Goal: Task Accomplishment & Management: Manage account settings

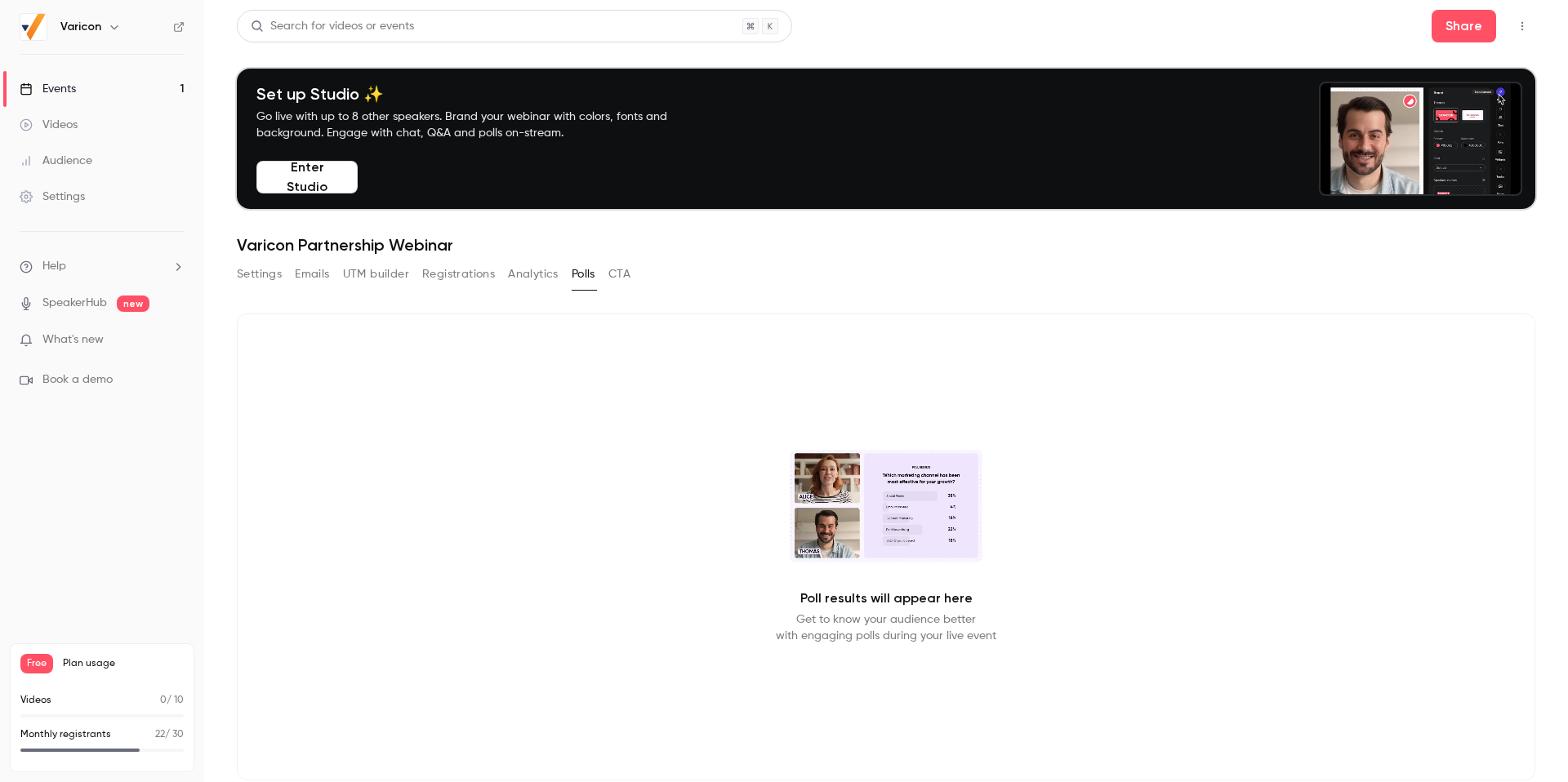
click at [1522, 23] on icon "button" at bounding box center [1522, 26] width 2 height 9
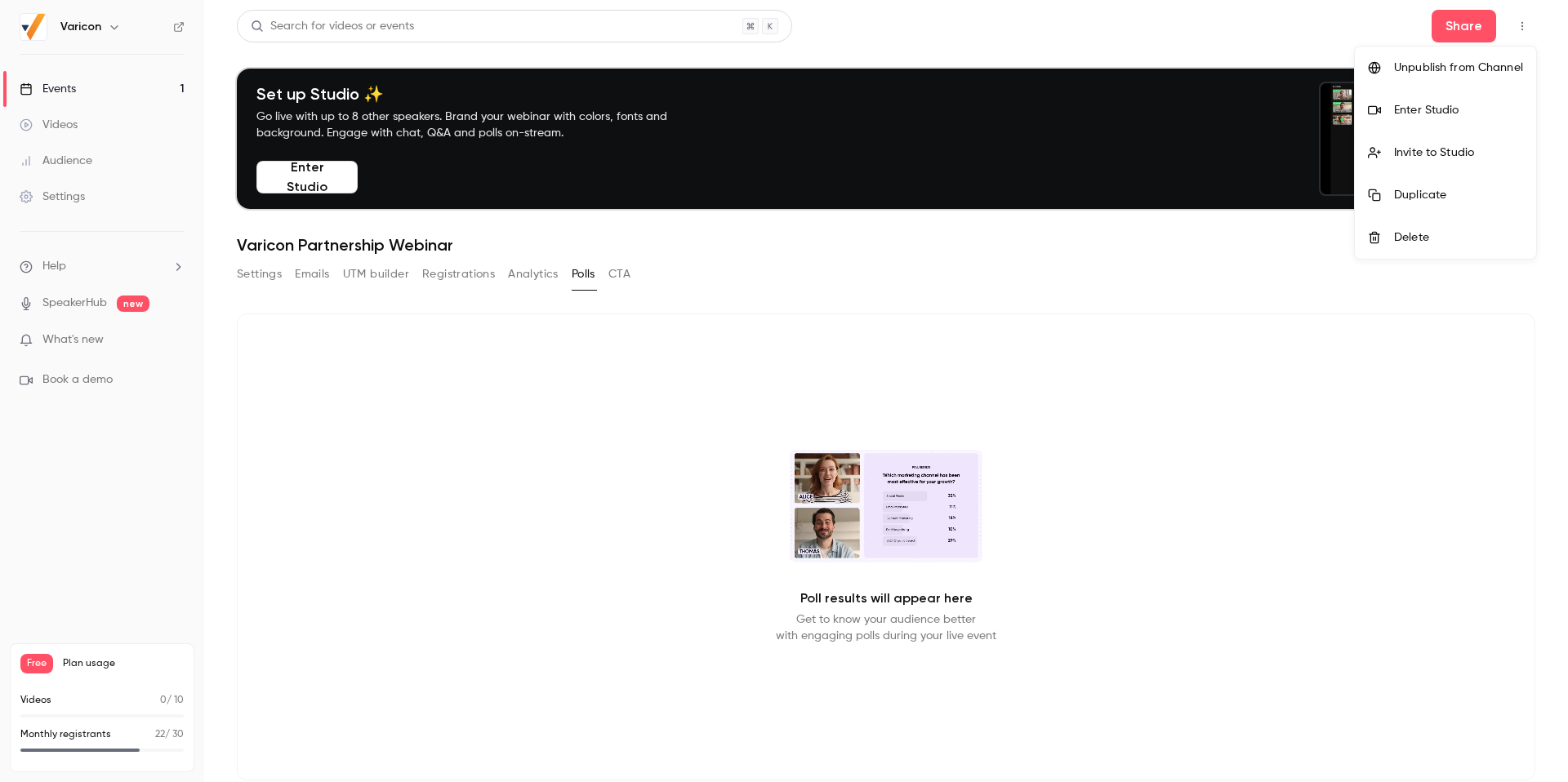
click at [1522, 23] on div at bounding box center [784, 391] width 1568 height 782
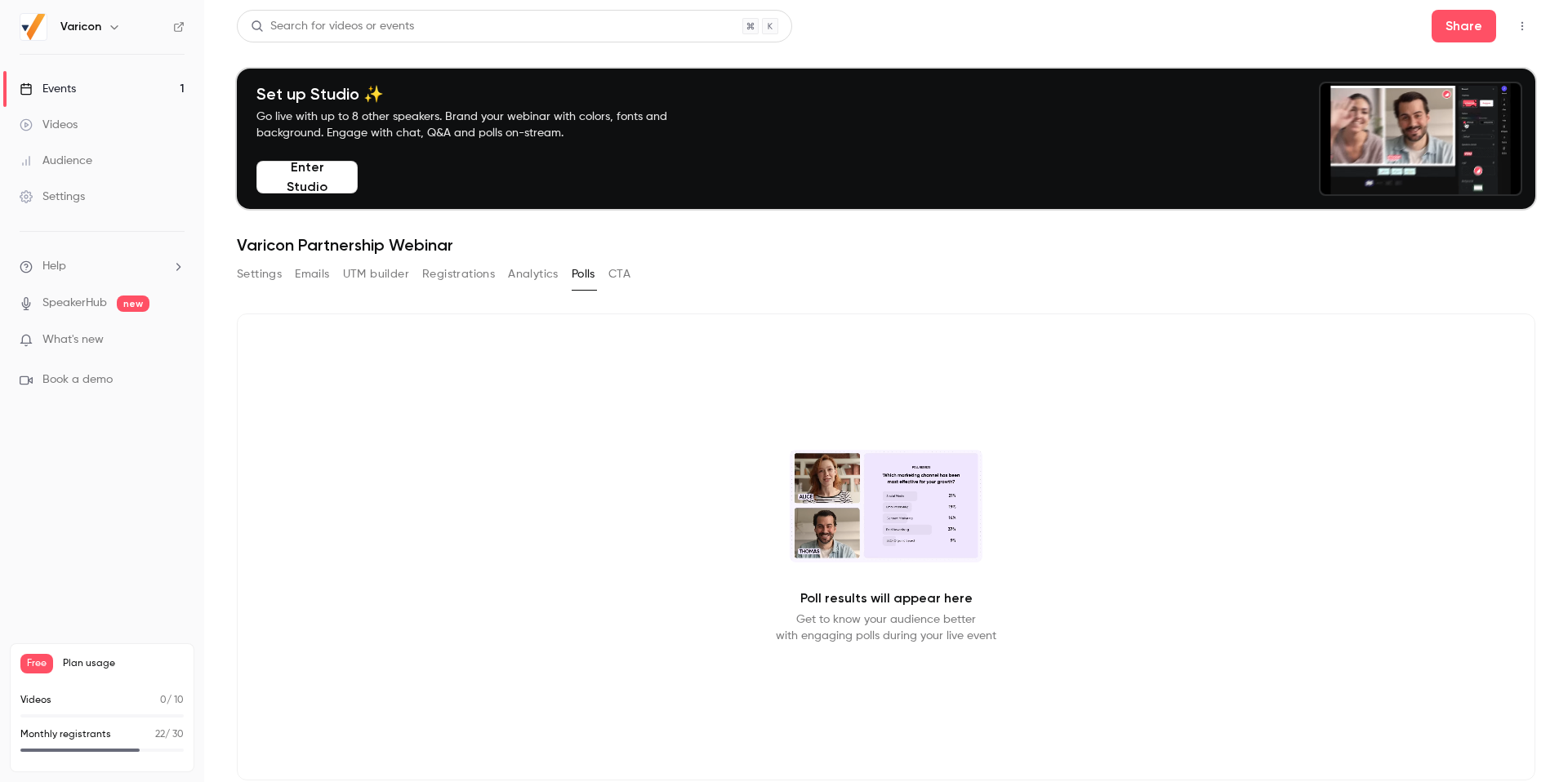
click at [62, 87] on div "Events" at bounding box center [48, 89] width 56 height 16
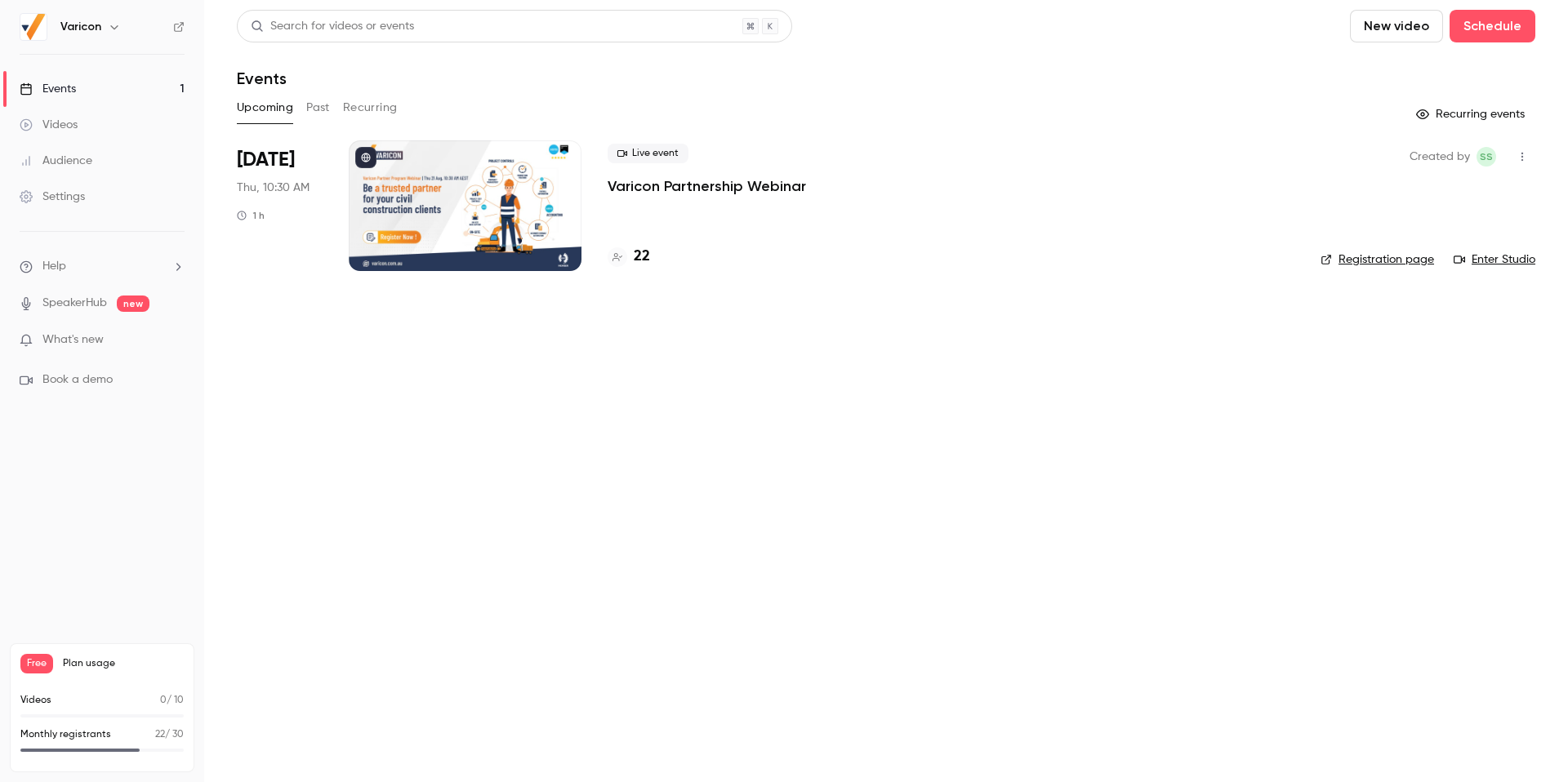
click at [72, 197] on div "Settings" at bounding box center [53, 197] width 65 height 16
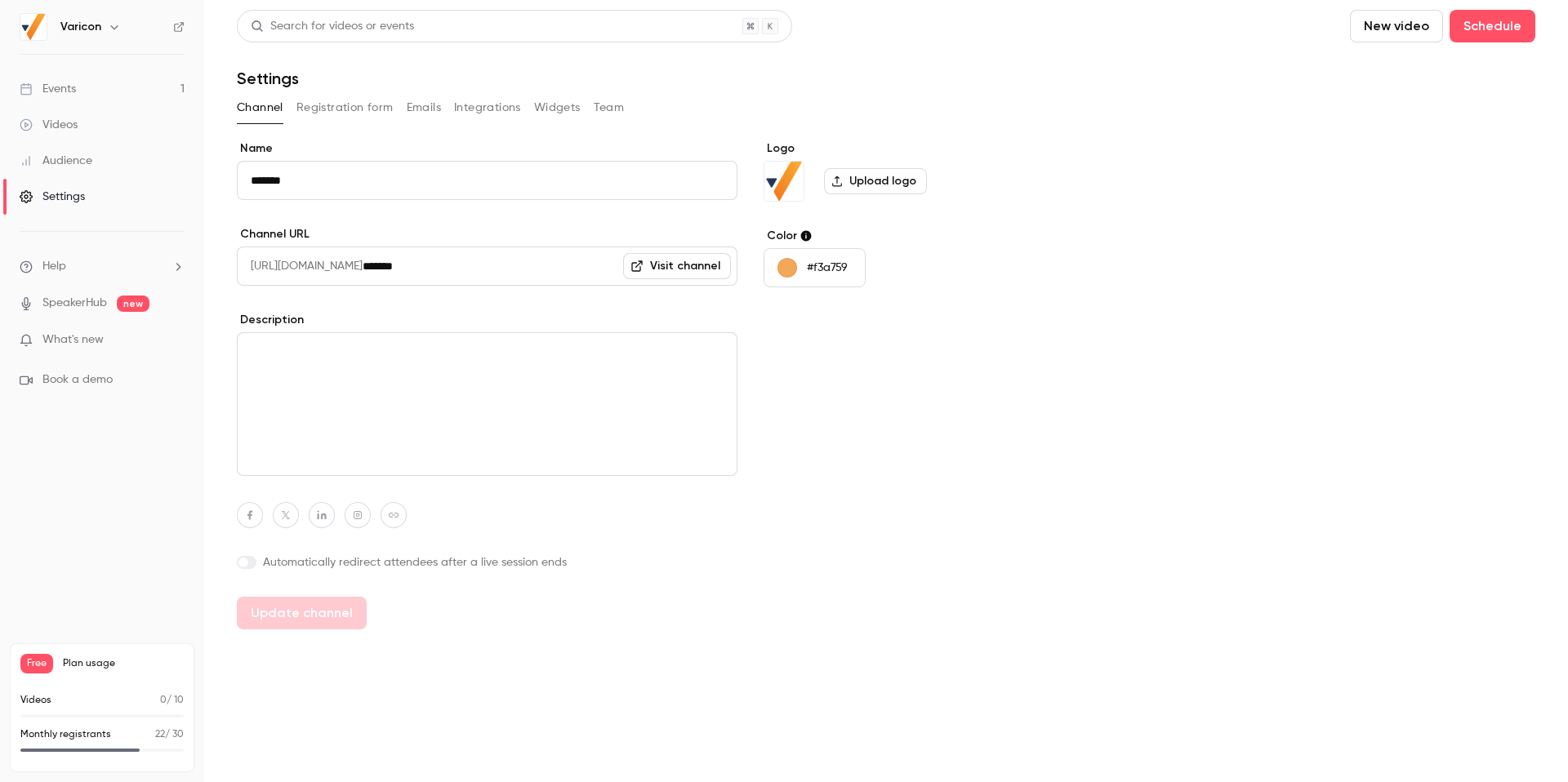
click at [345, 112] on button "Registration form" at bounding box center [345, 107] width 97 height 26
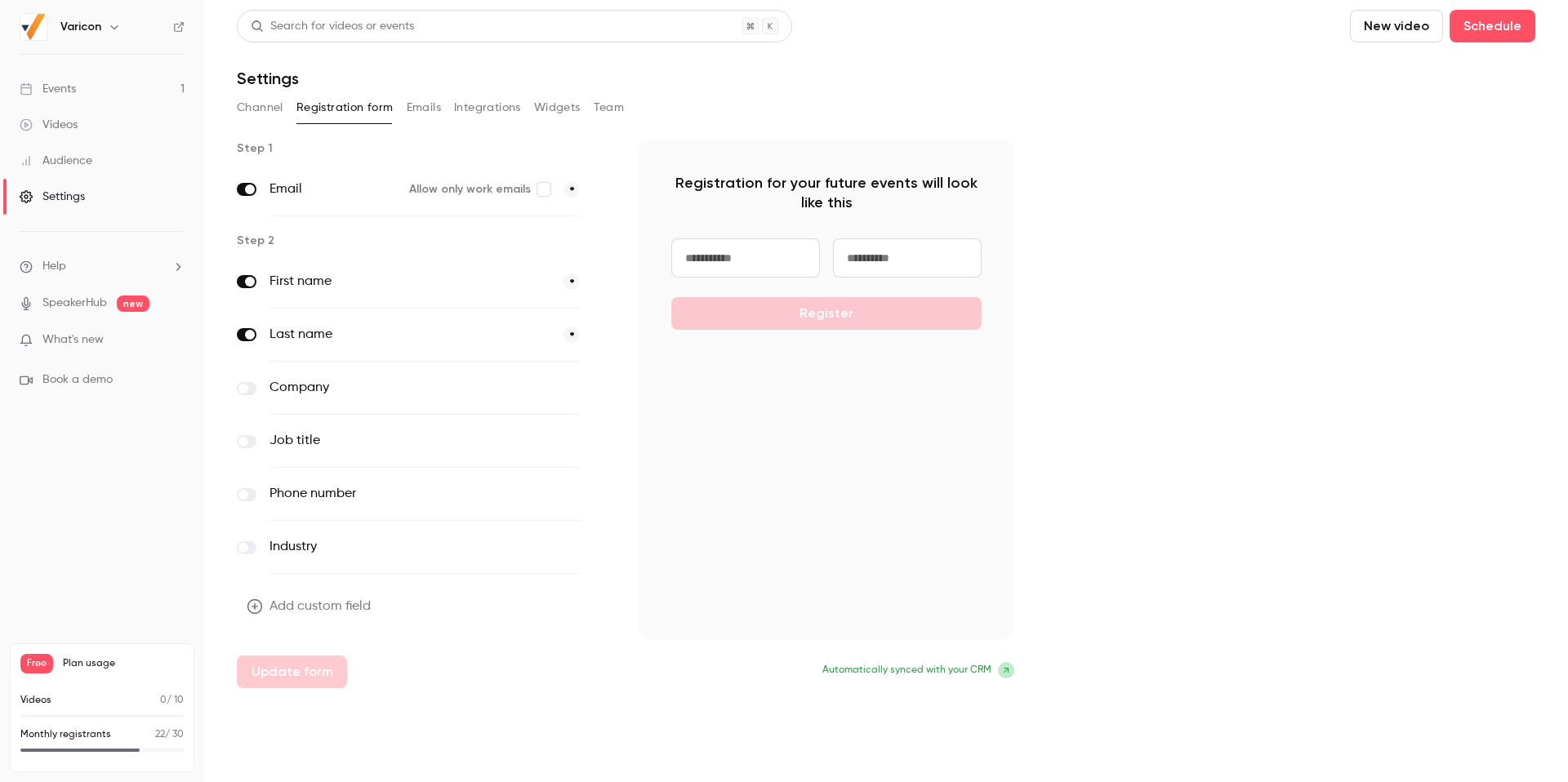
click at [411, 110] on button "Emails" at bounding box center [424, 107] width 34 height 26
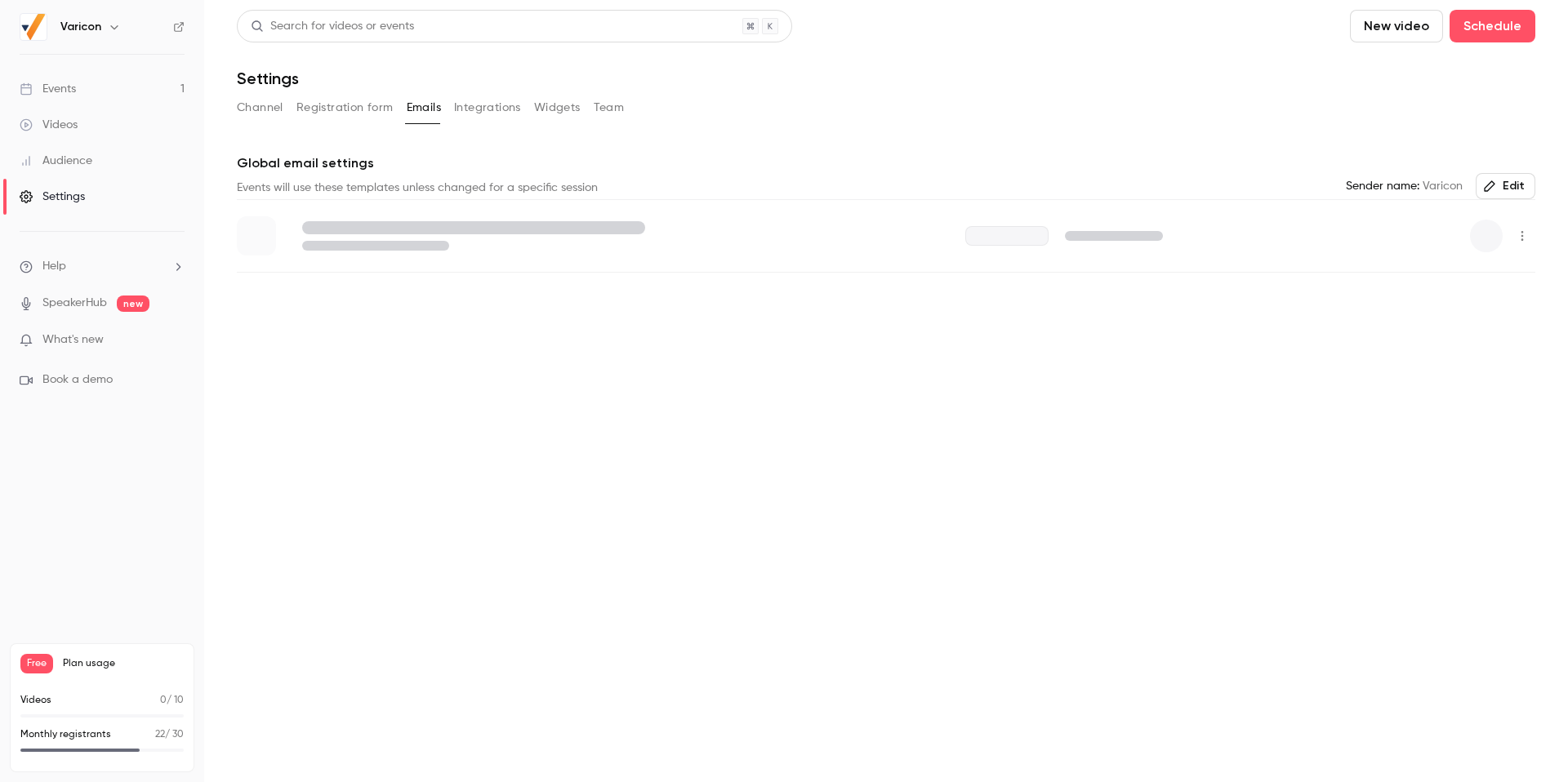
click at [464, 108] on button "Integrations" at bounding box center [488, 107] width 67 height 26
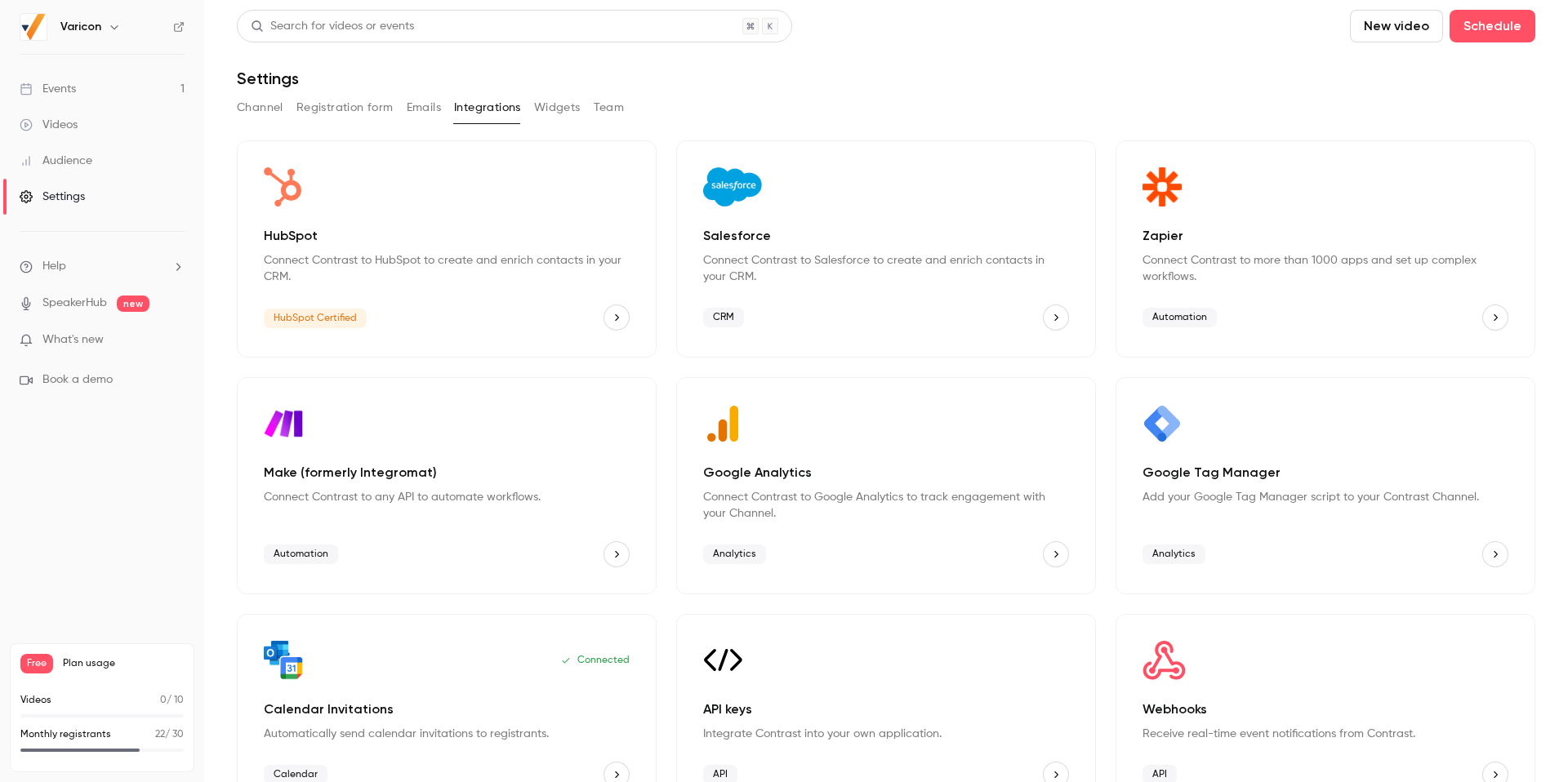
click at [550, 111] on button "Widgets" at bounding box center [557, 107] width 46 height 26
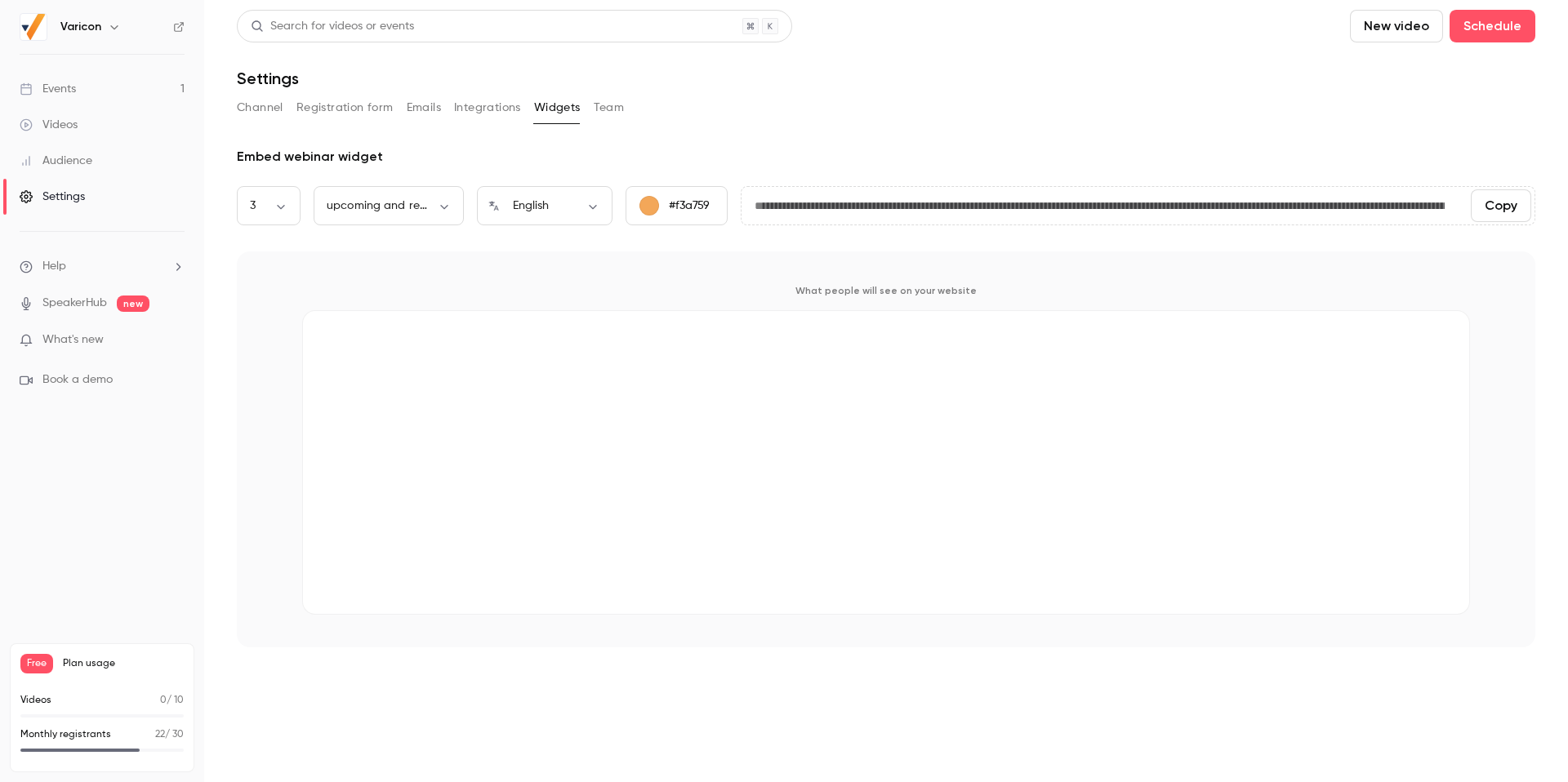
click at [618, 111] on button "Team" at bounding box center [609, 107] width 31 height 26
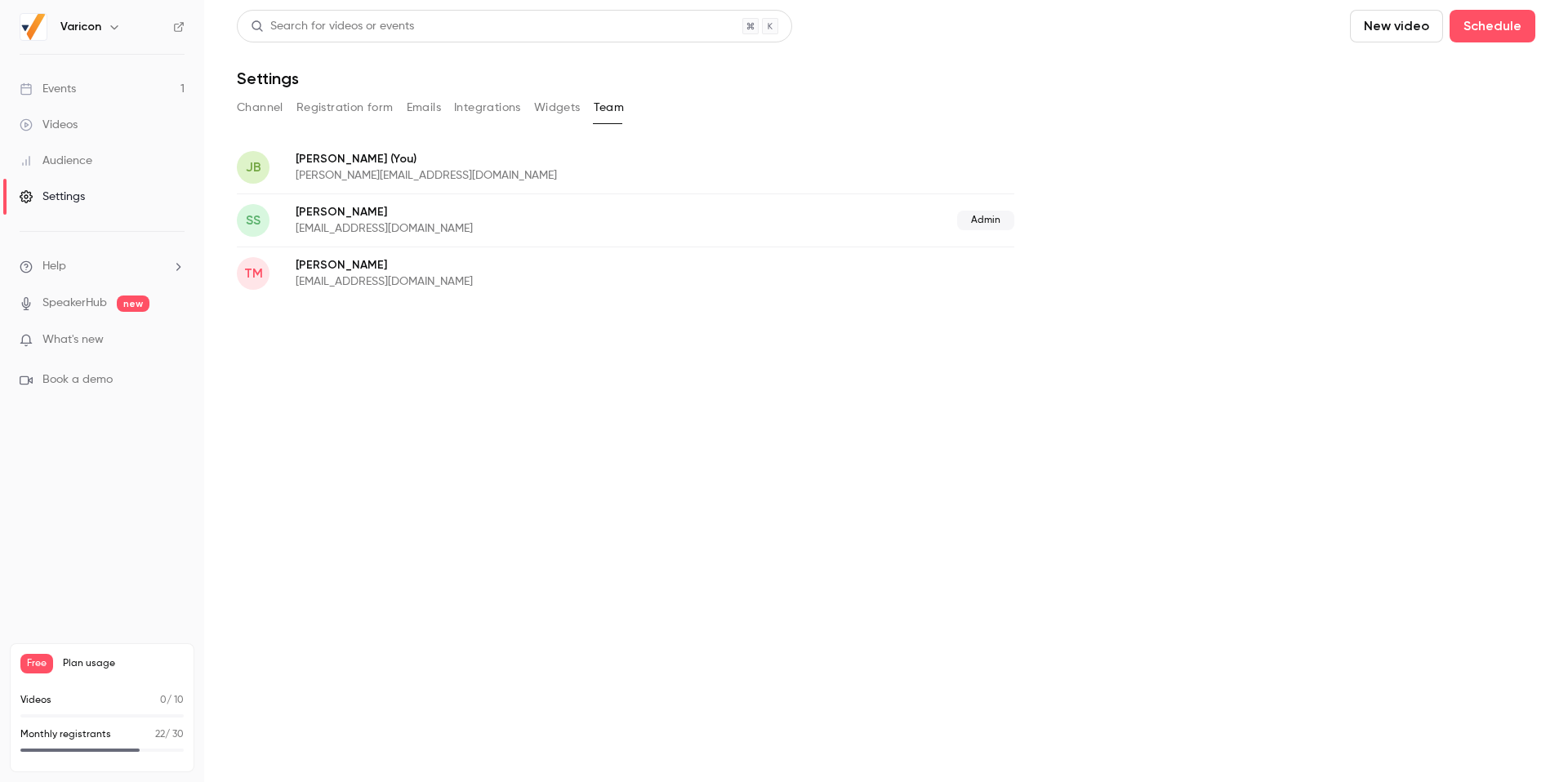
click at [446, 298] on div "[PERSON_NAME] Mclaren [EMAIL_ADDRESS][DOMAIN_NAME]" at bounding box center [625, 273] width 777 height 54
click at [358, 172] on p "[PERSON_NAME][EMAIL_ADDRESS][DOMAIN_NAME]" at bounding box center [541, 176] width 490 height 16
drag, startPoint x: 355, startPoint y: 153, endPoint x: 414, endPoint y: 154, distance: 59.0
click at [414, 154] on p "[PERSON_NAME] (You)" at bounding box center [541, 159] width 490 height 17
drag, startPoint x: 414, startPoint y: 154, endPoint x: 372, endPoint y: 160, distance: 42.4
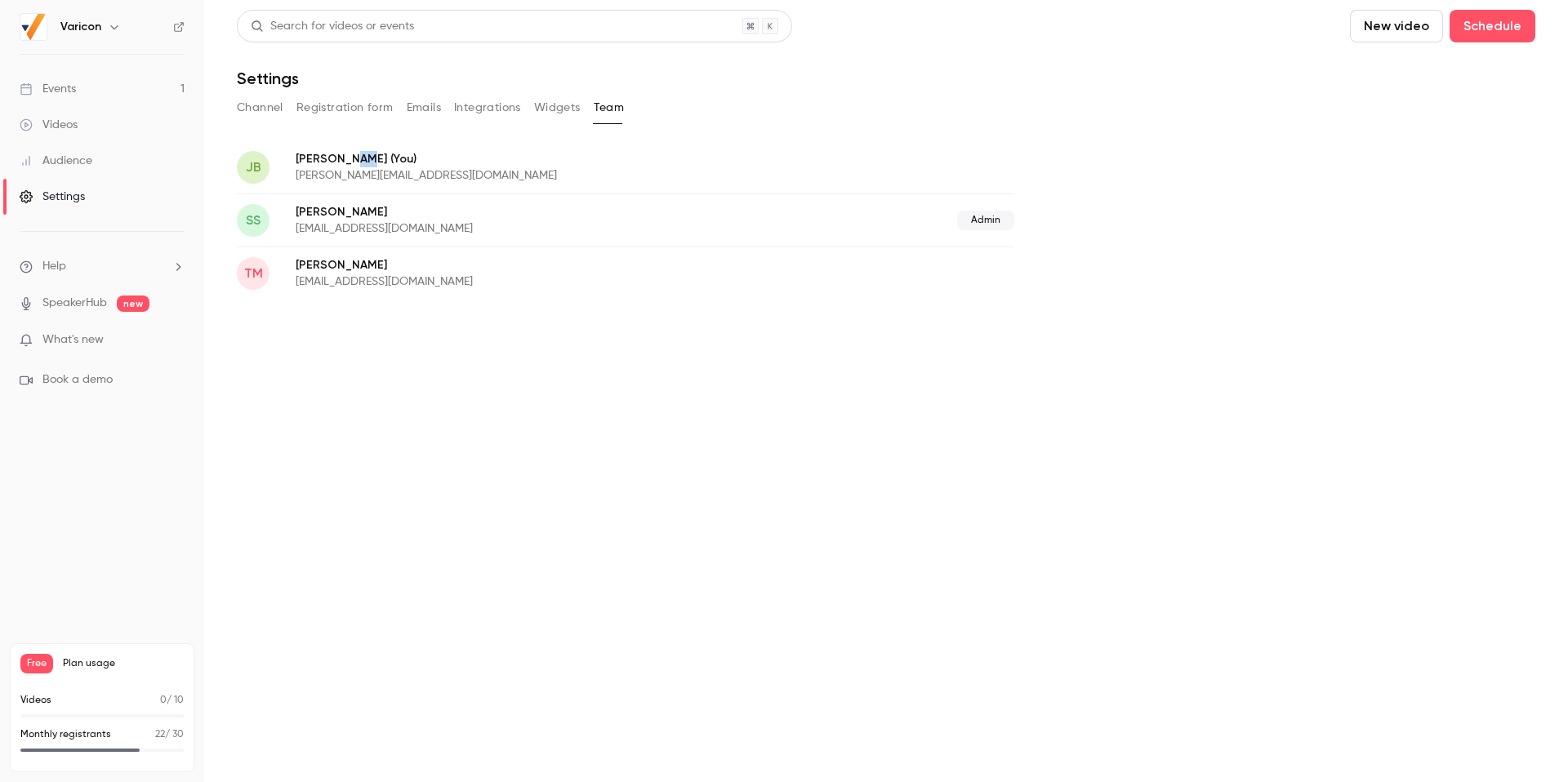
click at [412, 154] on p "[PERSON_NAME] (You)" at bounding box center [541, 159] width 490 height 17
click at [63, 87] on div "Events" at bounding box center [48, 89] width 56 height 16
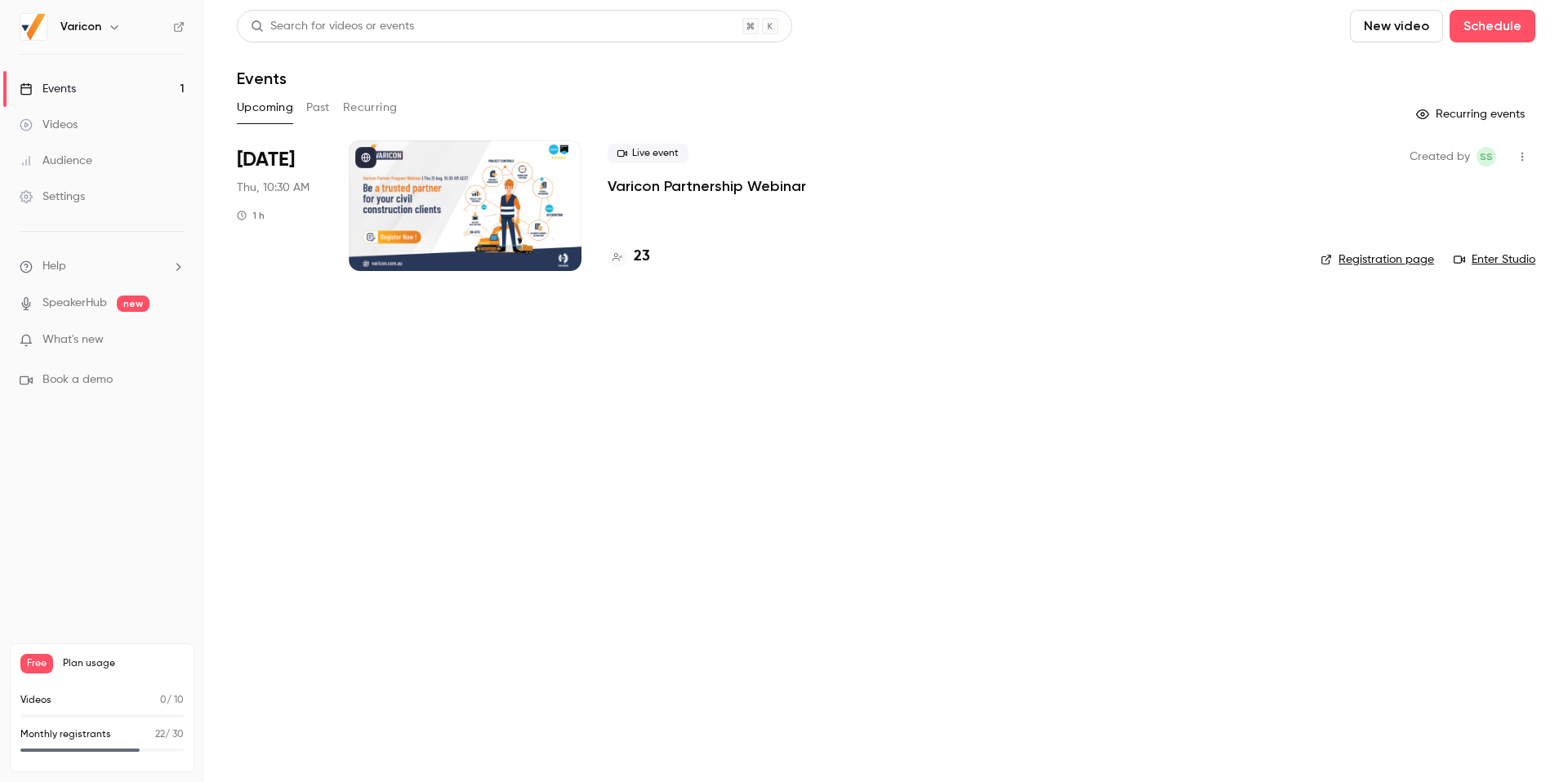
click at [734, 200] on div "Live event Varicon Partnership Webinar 23" at bounding box center [950, 206] width 687 height 131
click at [425, 204] on div at bounding box center [464, 206] width 233 height 131
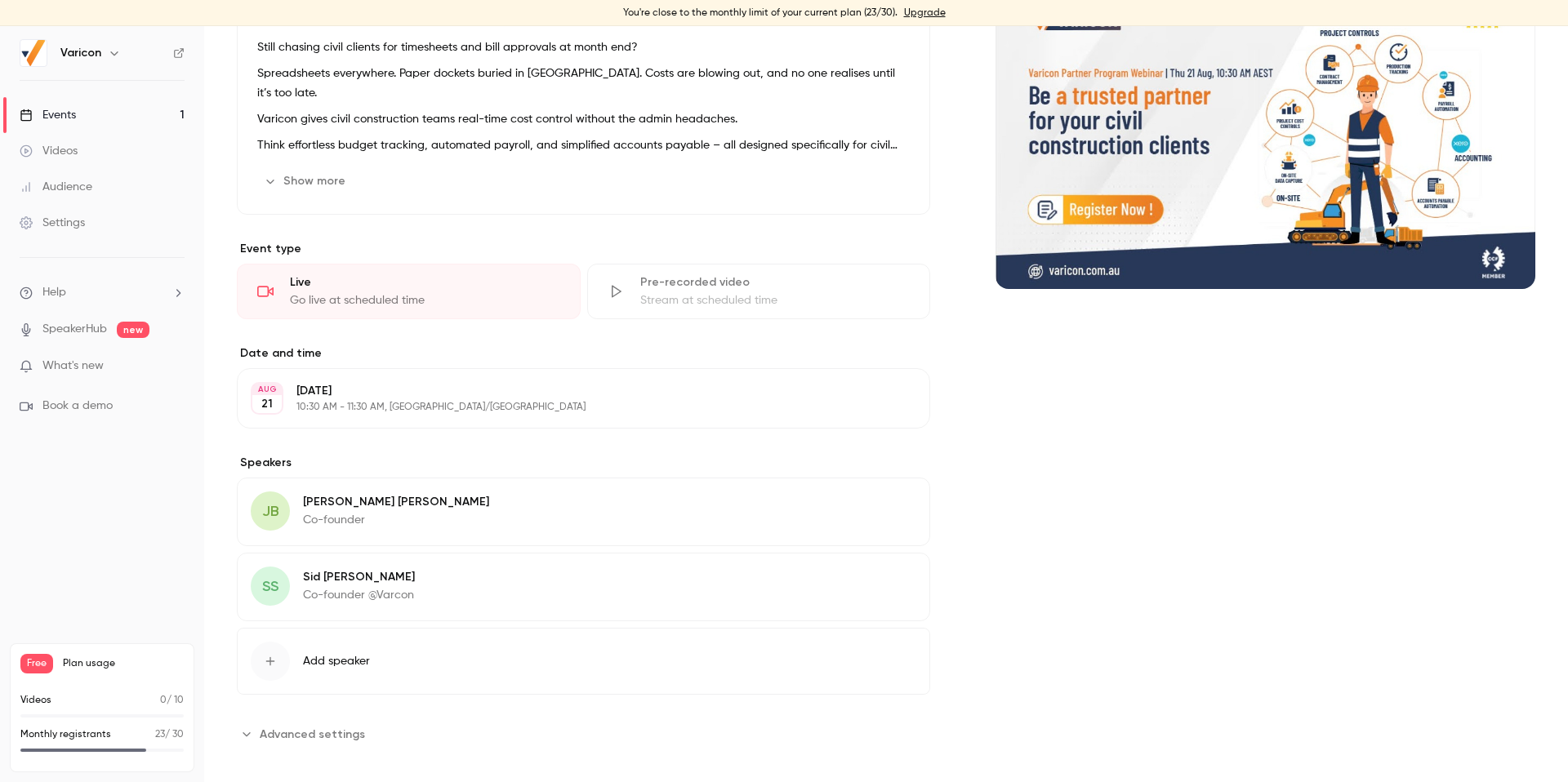
scroll to position [389, 0]
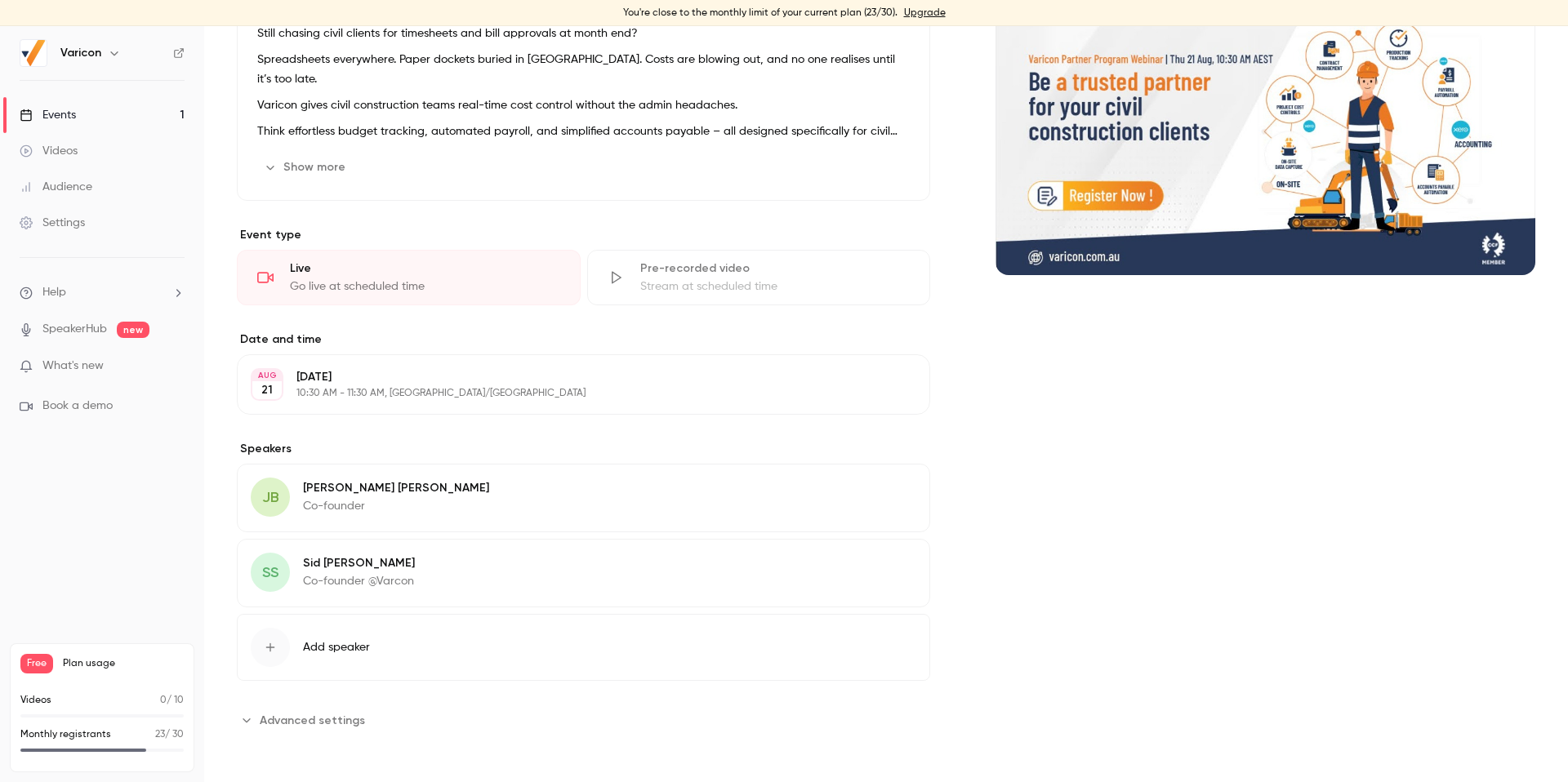
click at [887, 569] on button "Edit" at bounding box center [886, 565] width 60 height 26
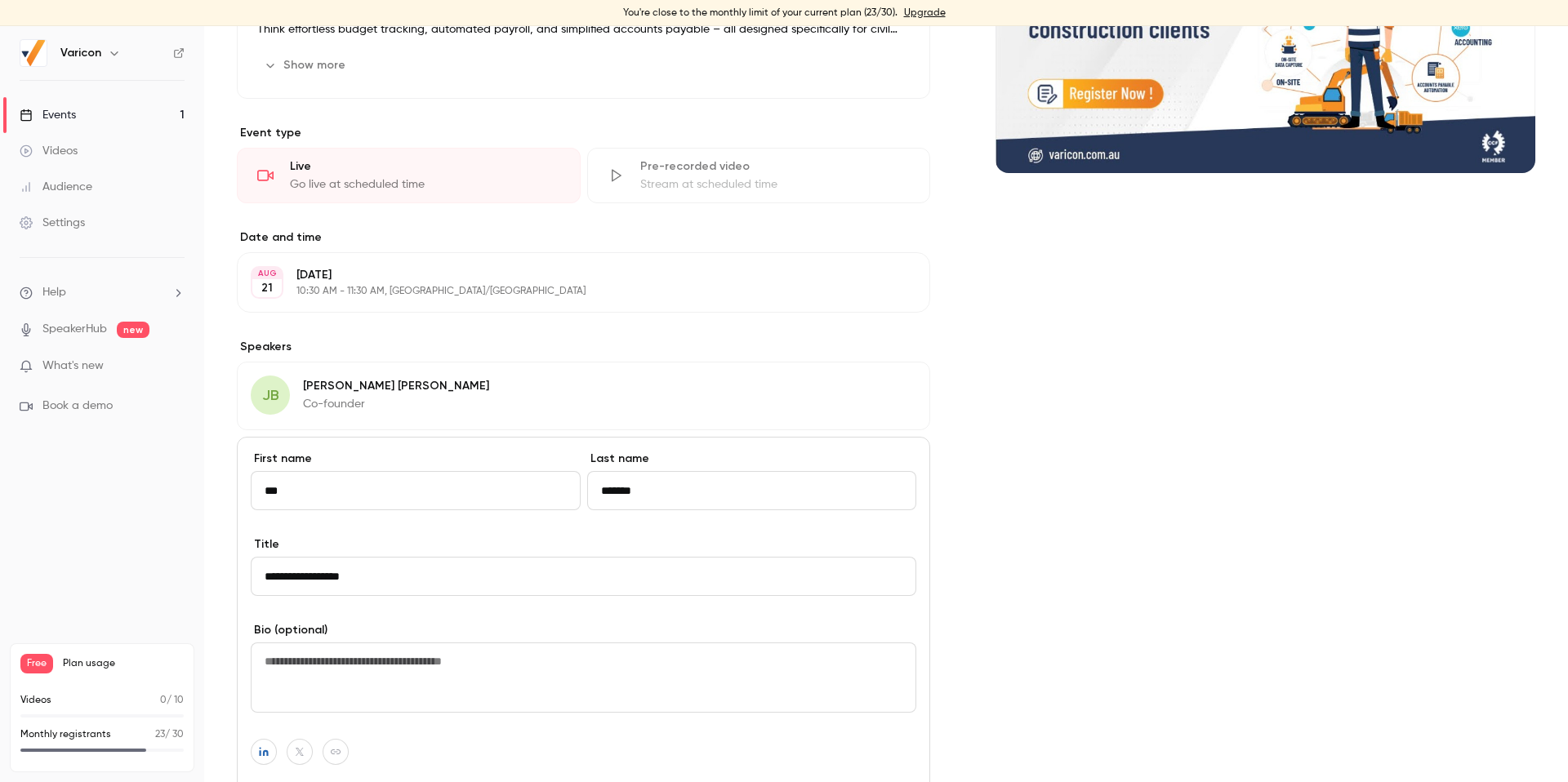
scroll to position [505, 0]
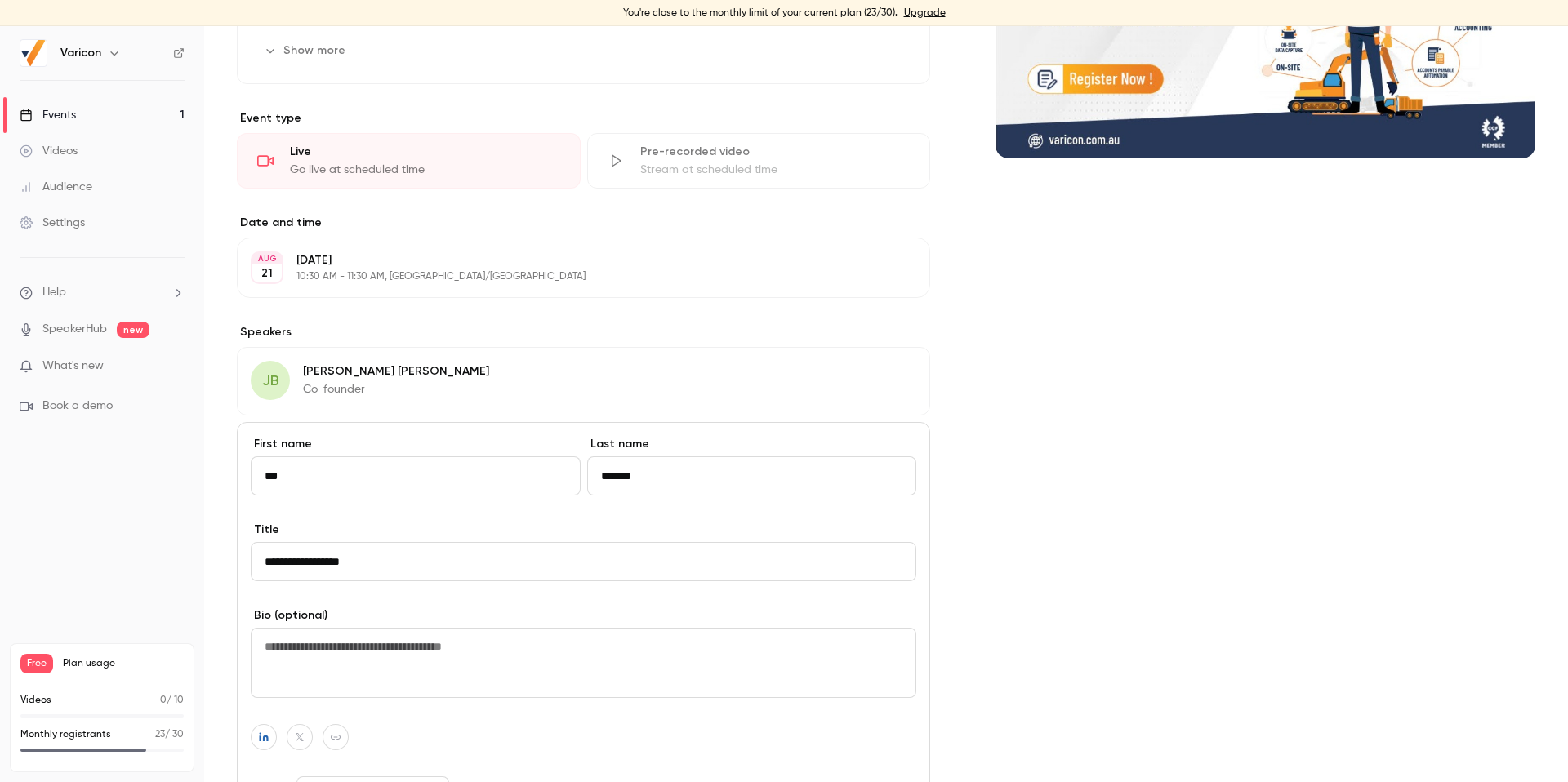
drag, startPoint x: 355, startPoint y: 563, endPoint x: 363, endPoint y: 570, distance: 10.6
click at [356, 563] on input "**********" at bounding box center [583, 562] width 666 height 39
click at [1115, 505] on div "Cover image" at bounding box center [1264, 427] width 540 height 1187
click at [1036, 432] on div "Cover image" at bounding box center [1264, 427] width 540 height 1187
click at [511, 360] on div "[PERSON_NAME] [PERSON_NAME] Co-founder Edit" at bounding box center [583, 382] width 693 height 69
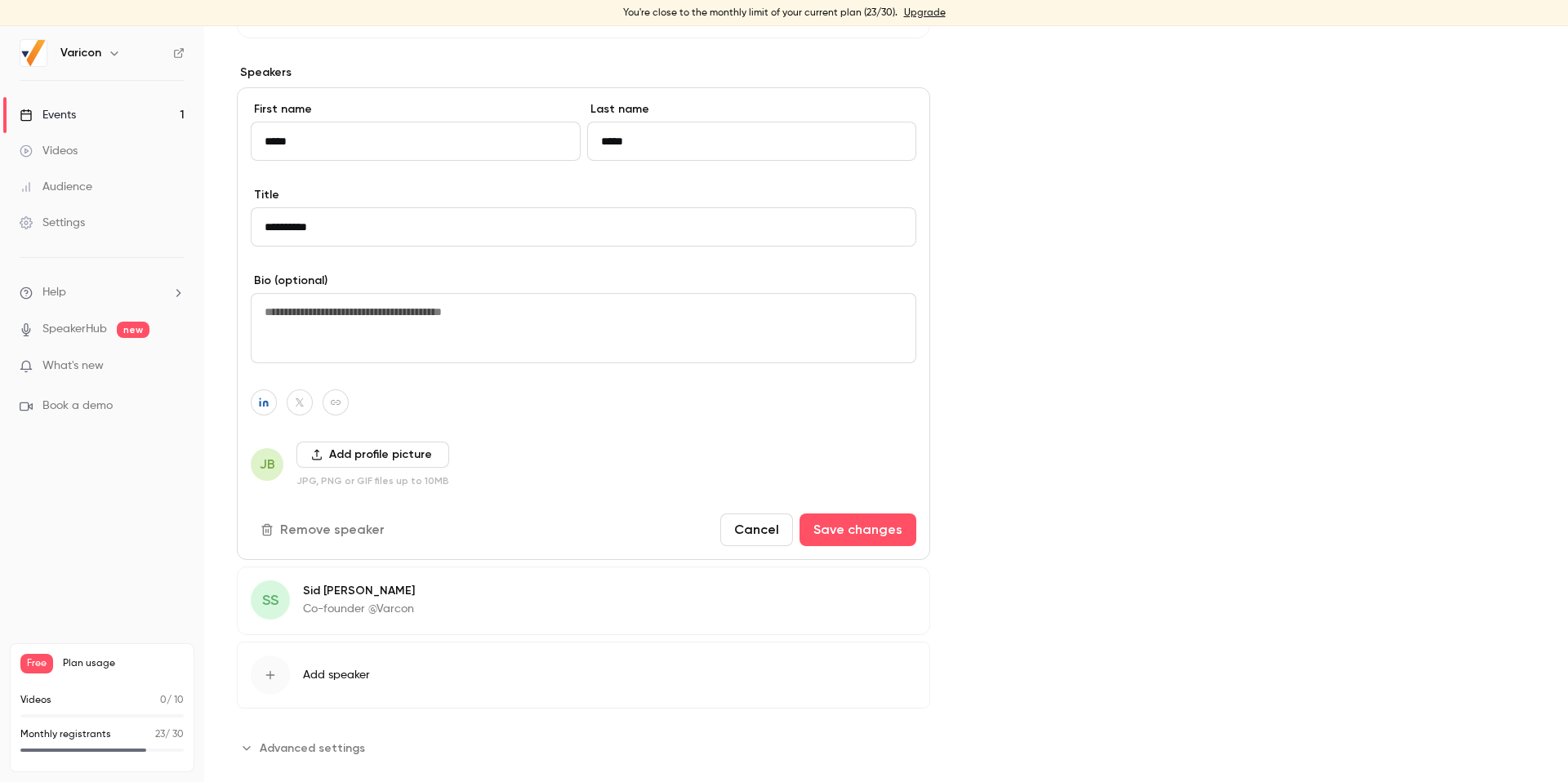
scroll to position [793, 0]
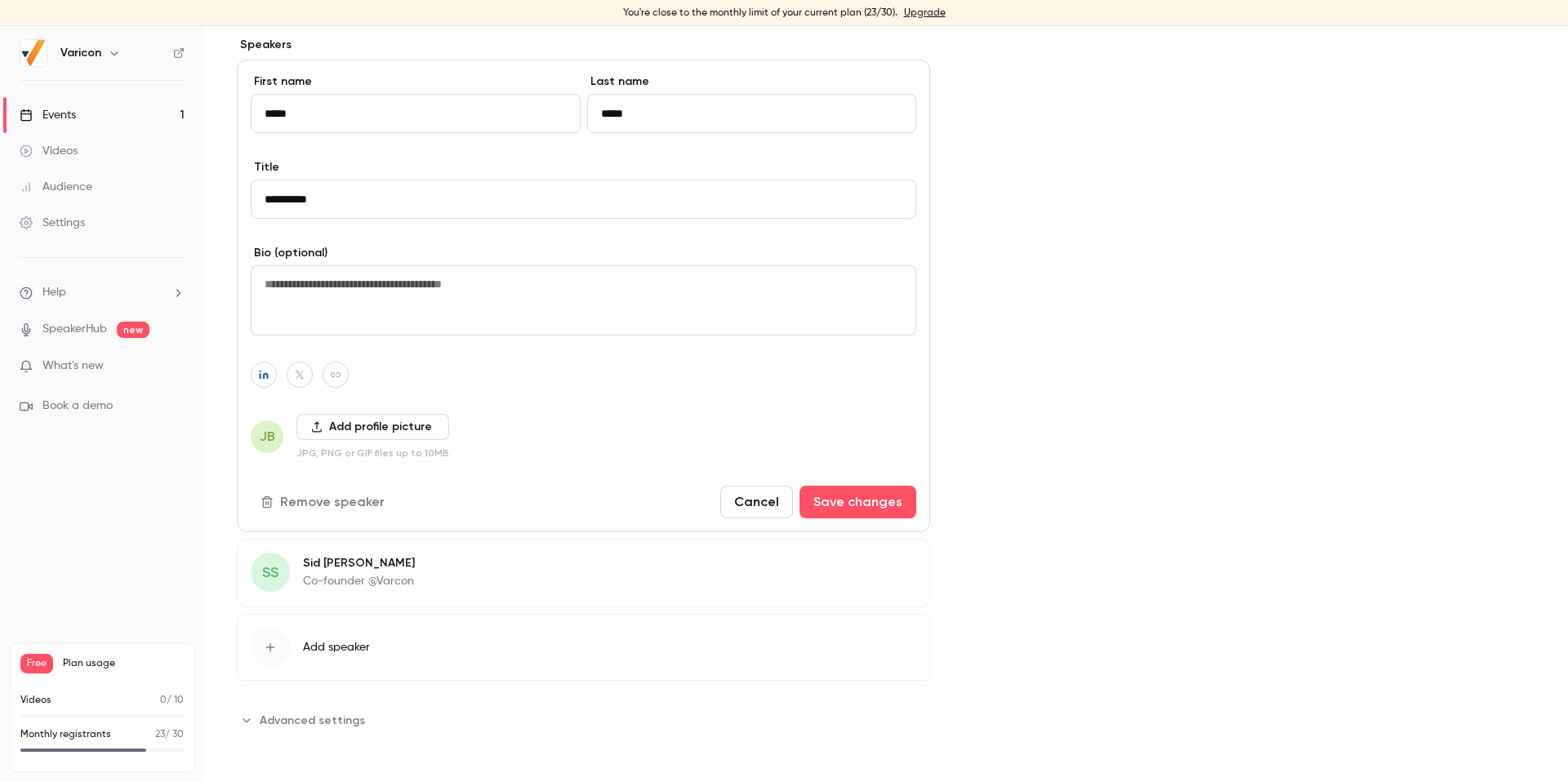
click at [531, 578] on div "SS [PERSON_NAME] Co-founder @Varcon Edit" at bounding box center [583, 573] width 693 height 69
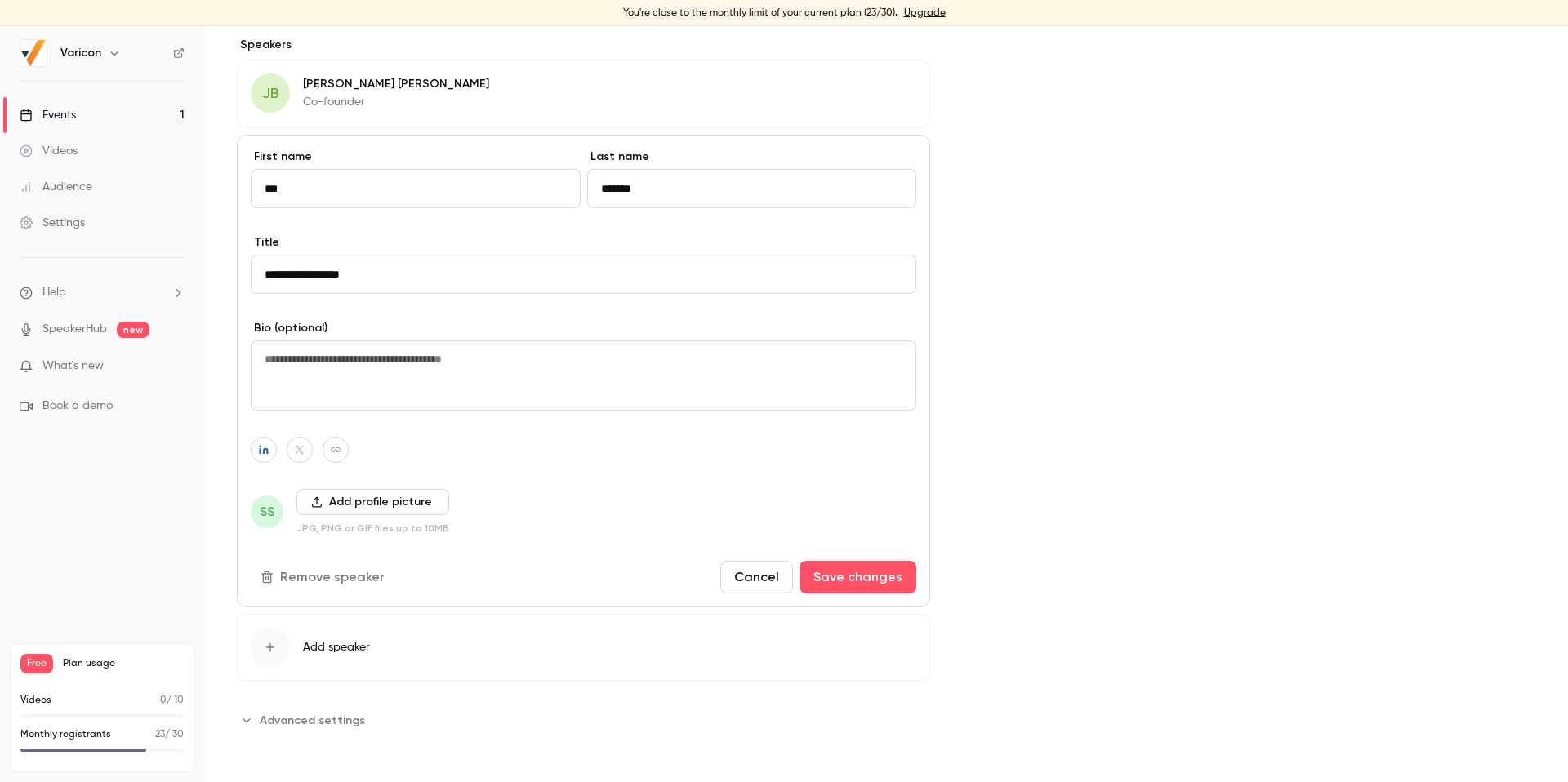
click at [1088, 415] on div "Cover image" at bounding box center [1264, 140] width 540 height 1187
click at [354, 275] on input "**********" at bounding box center [583, 274] width 666 height 39
drag, startPoint x: 650, startPoint y: 417, endPoint x: 649, endPoint y: 474, distance: 57.0
click at [655, 424] on div "**********" at bounding box center [583, 371] width 693 height 473
click at [1083, 430] on div "Cover image" at bounding box center [1264, 140] width 540 height 1187
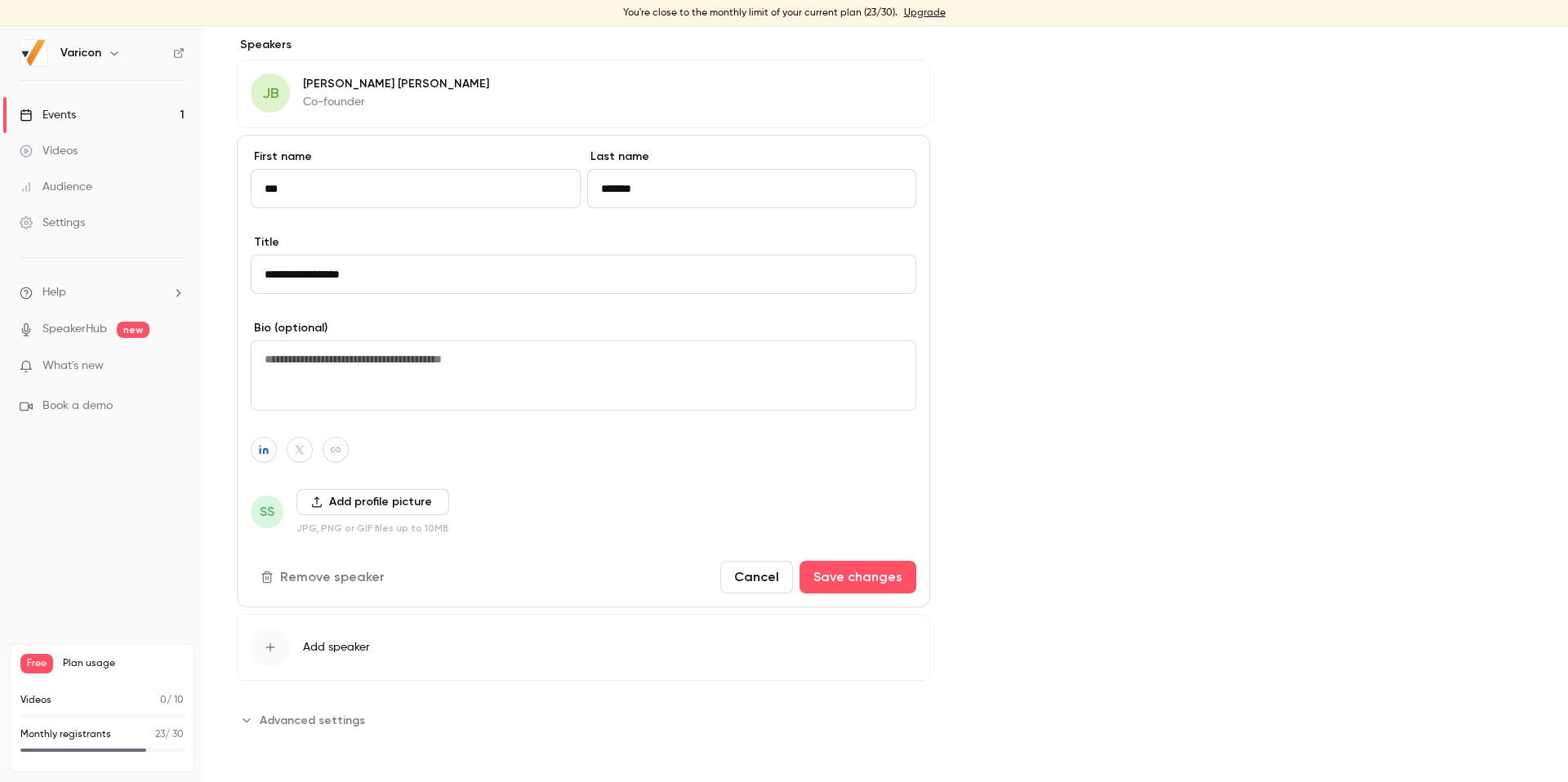
click at [356, 283] on input "**********" at bounding box center [583, 274] width 666 height 39
drag, startPoint x: 388, startPoint y: 274, endPoint x: 326, endPoint y: 275, distance: 62.0
click at [326, 275] on input "**********" at bounding box center [583, 274] width 666 height 39
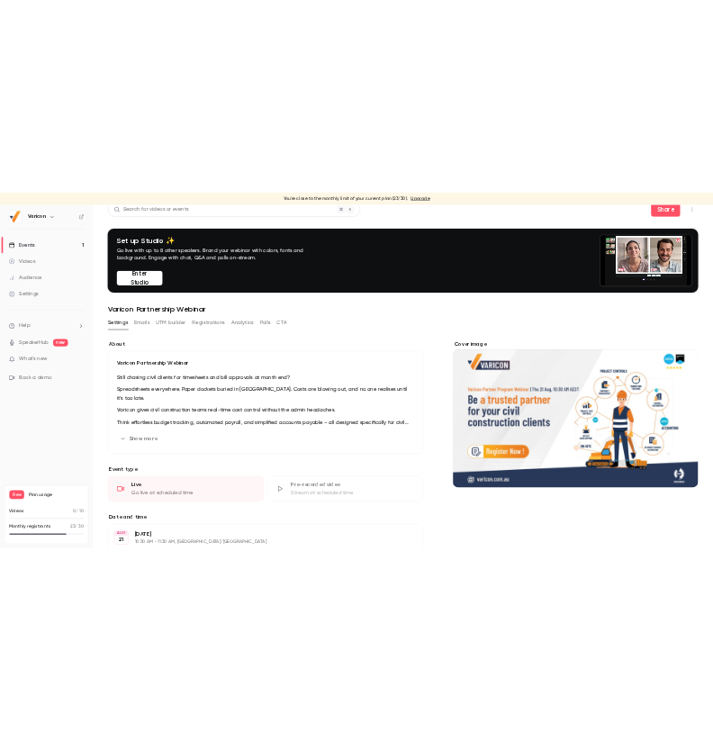
scroll to position [0, 0]
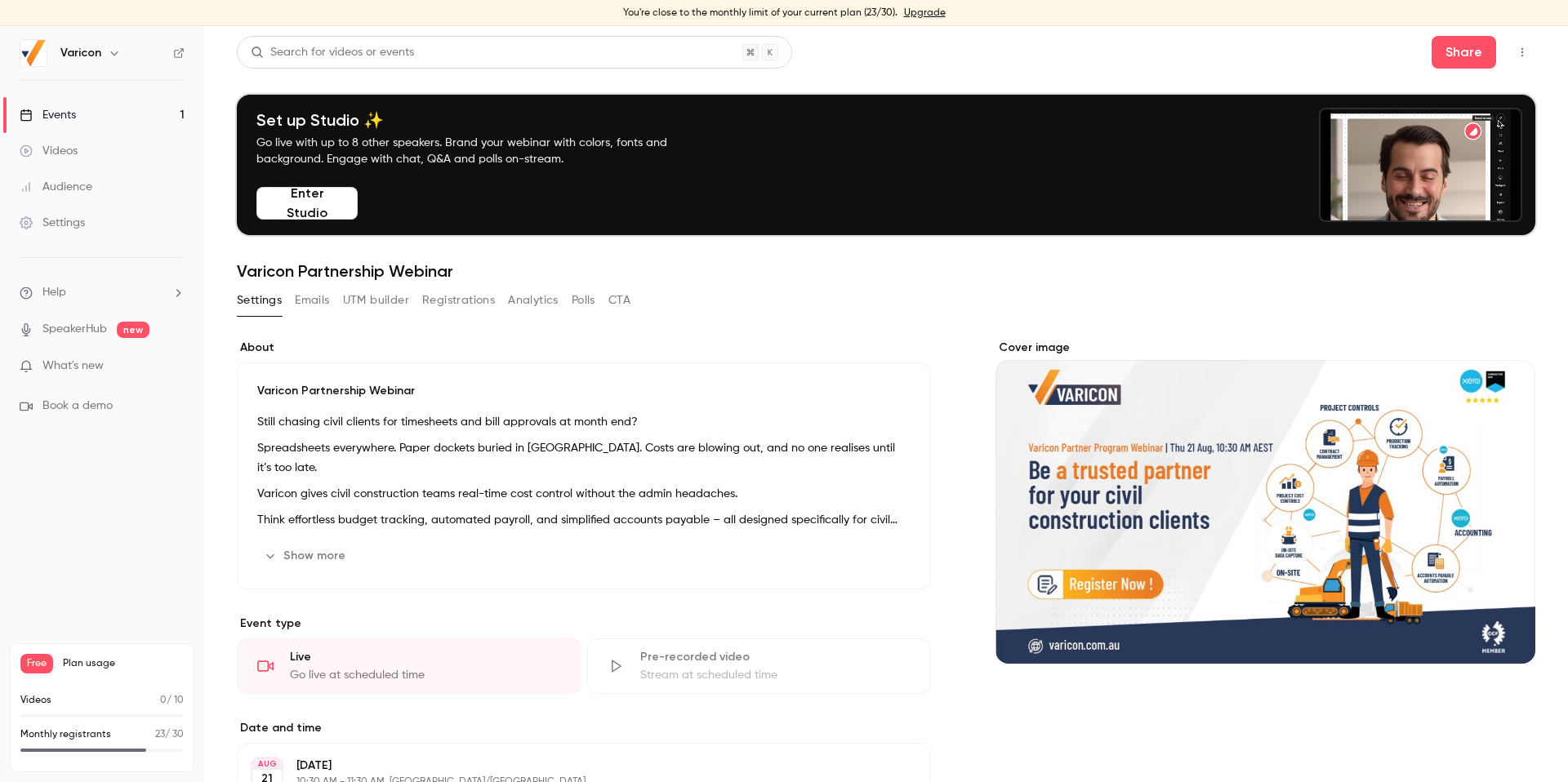
click at [284, 206] on button "Enter Studio" at bounding box center [307, 203] width 102 height 33
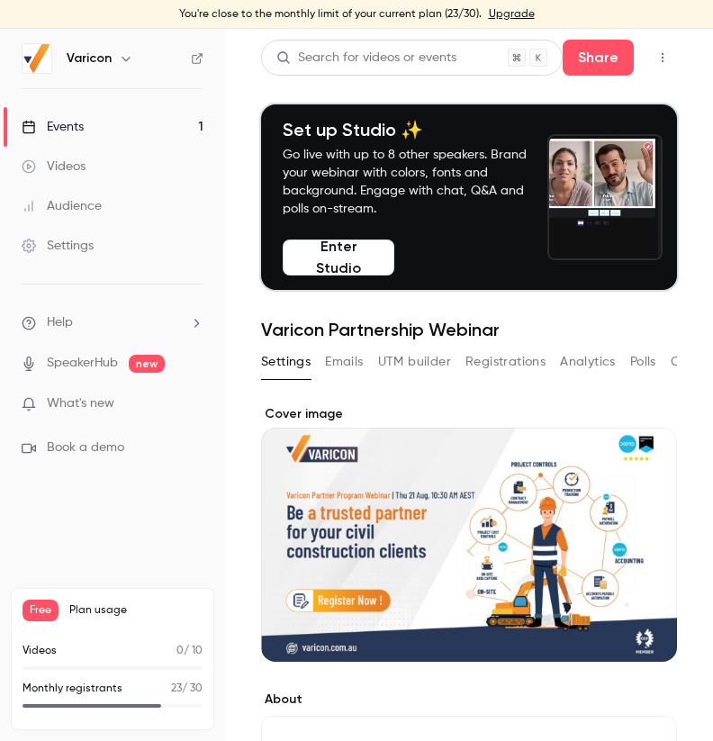
click at [61, 123] on div "Events" at bounding box center [53, 127] width 62 height 18
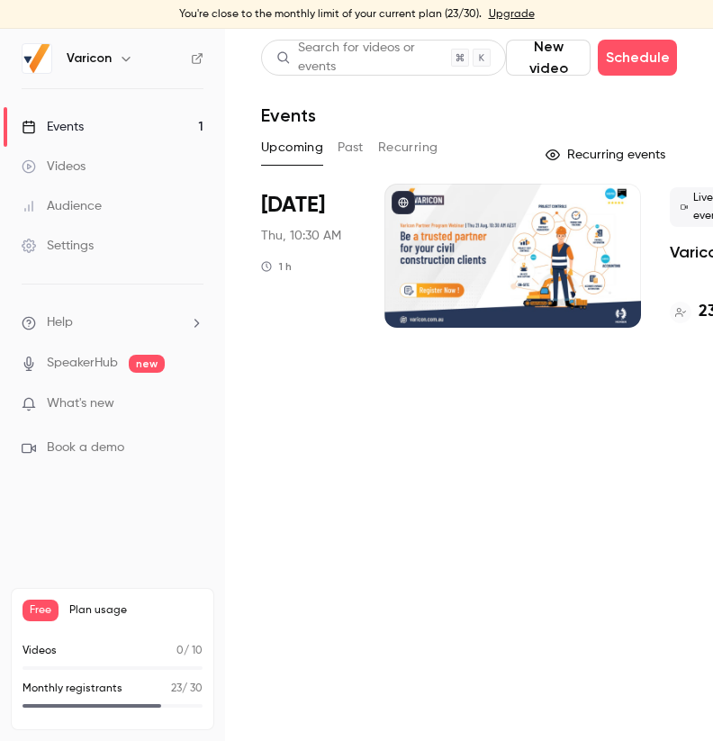
click at [510, 243] on div at bounding box center [512, 256] width 257 height 144
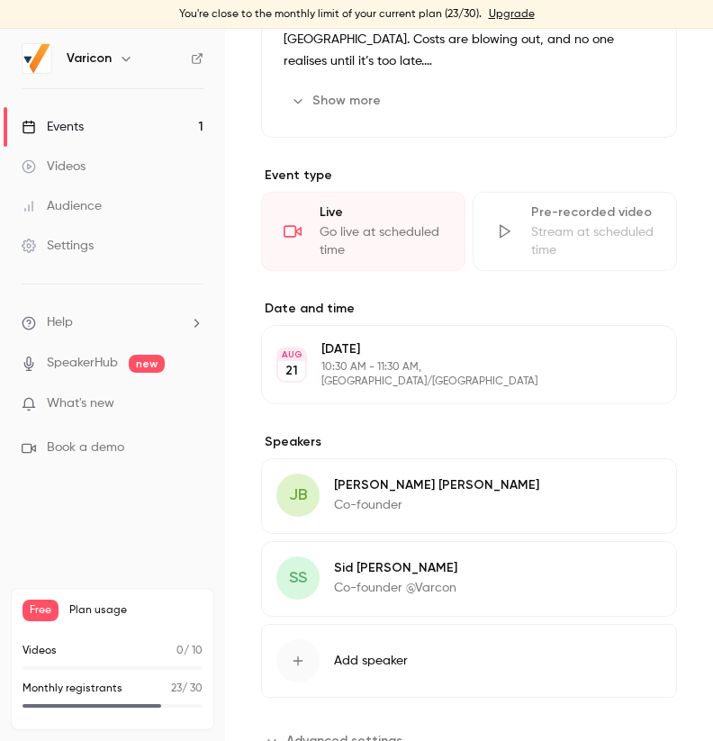
scroll to position [815, 0]
click at [374, 254] on div "Go live at scheduled time" at bounding box center [381, 240] width 123 height 36
click at [338, 234] on div "Go live at scheduled time" at bounding box center [381, 240] width 123 height 36
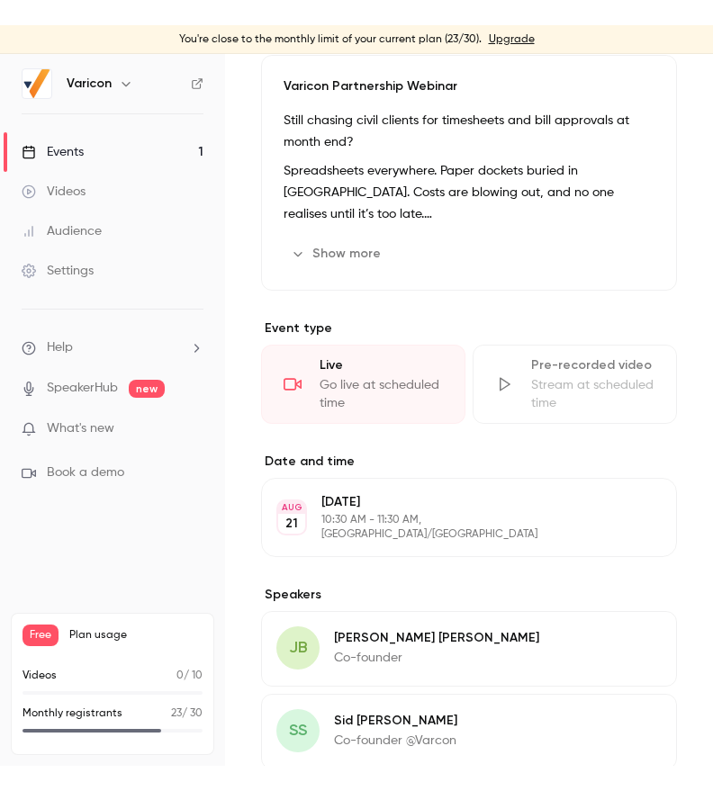
scroll to position [0, 0]
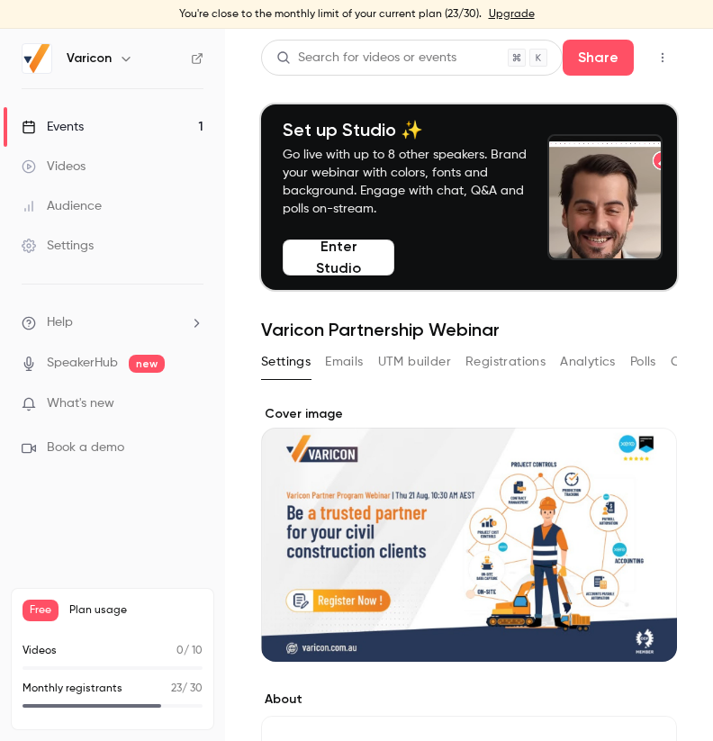
click at [355, 260] on button "Enter Studio" at bounding box center [339, 257] width 112 height 36
